Goal: Task Accomplishment & Management: Manage account settings

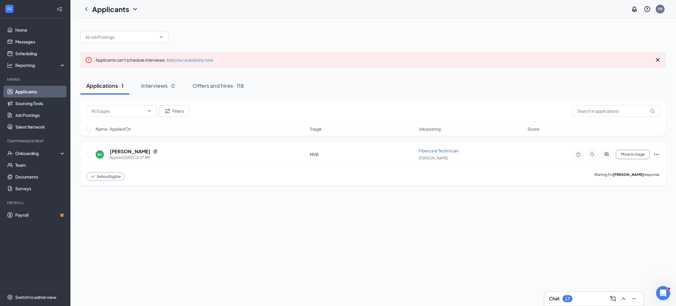
click at [450, 153] on div "Fibercare Technician" at bounding box center [471, 151] width 105 height 6
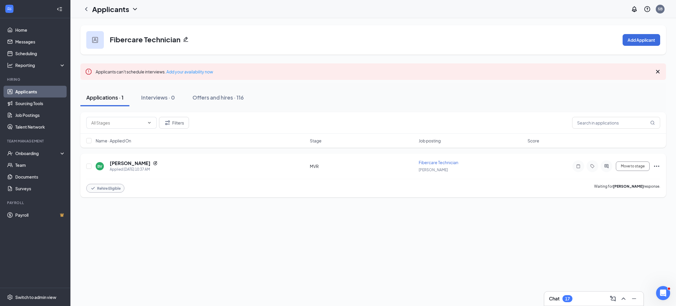
click at [158, 162] on icon "Reapply" at bounding box center [155, 163] width 5 height 5
click at [132, 161] on h5 "[PERSON_NAME]" at bounding box center [130, 163] width 41 height 6
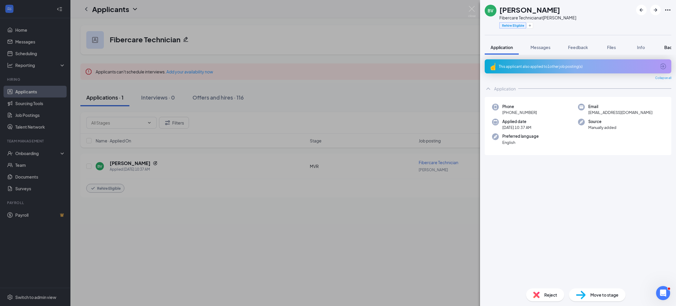
click at [663, 43] on button "Background" at bounding box center [676, 47] width 36 height 15
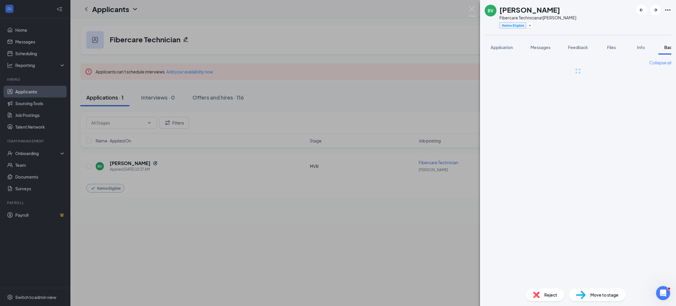
scroll to position [0, 24]
